Goal: Complete application form

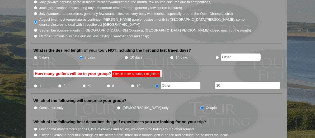
scroll to position [211, 0]
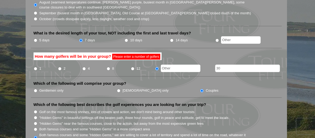
click at [132, 67] on input "12" at bounding box center [132, 68] width 3 height 3
radio input "true"
click at [162, 64] on input "text" at bounding box center [181, 67] width 40 height 7
type input "30"
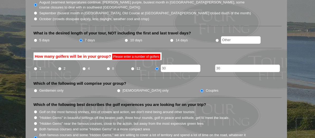
drag, startPoint x: 223, startPoint y: 57, endPoint x: 163, endPoint y: 71, distance: 61.7
click at [190, 64] on li "How many golfers will be in your group? Please enter a number of golfers 1 2 4 …" at bounding box center [156, 64] width 251 height 24
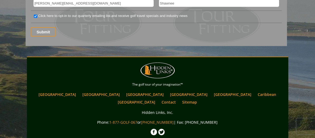
scroll to position [755, 0]
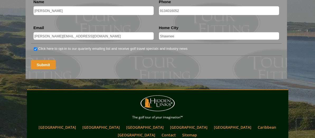
click at [38, 60] on input "Submit" at bounding box center [43, 64] width 25 height 9
